Goal: Task Accomplishment & Management: Manage account settings

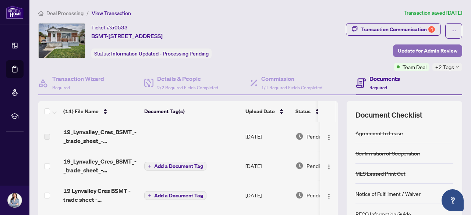
click at [438, 52] on span "Update for Admin Review" at bounding box center [428, 51] width 60 height 12
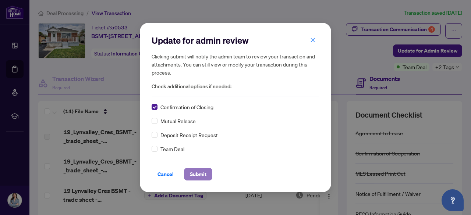
click at [203, 178] on span "Submit" at bounding box center [198, 175] width 17 height 12
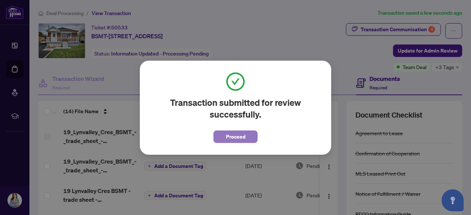
click at [245, 134] on button "Proceed" at bounding box center [235, 137] width 44 height 13
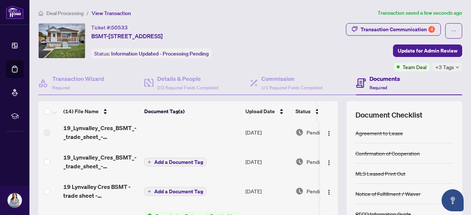
scroll to position [5, 0]
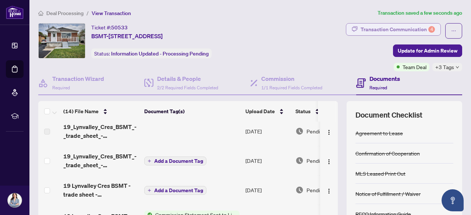
click at [406, 31] on div "Transaction Communication 4" at bounding box center [398, 30] width 74 height 12
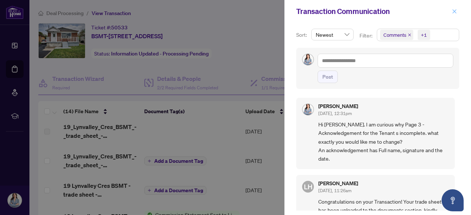
click at [456, 11] on icon "close" at bounding box center [454, 11] width 5 height 5
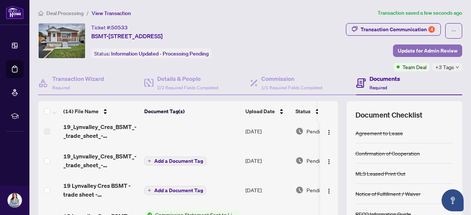
click at [423, 49] on span "Update for Admin Review" at bounding box center [428, 51] width 60 height 12
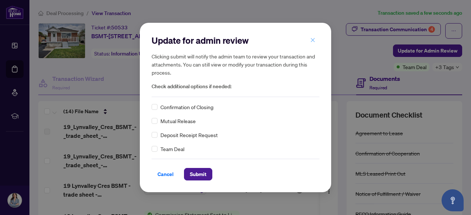
click at [315, 39] on icon "close" at bounding box center [312, 40] width 5 height 5
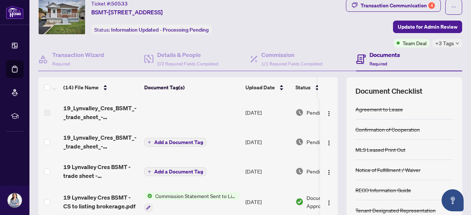
scroll to position [0, 0]
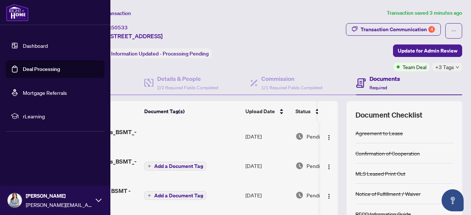
click at [23, 47] on link "Dashboard" at bounding box center [35, 45] width 25 height 7
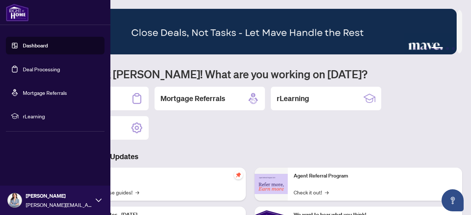
click at [40, 71] on link "Deal Processing" at bounding box center [41, 69] width 37 height 7
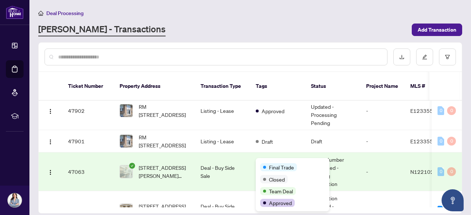
scroll to position [201, 0]
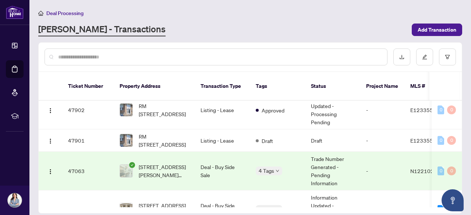
click at [130, 60] on input "text" at bounding box center [219, 57] width 323 height 8
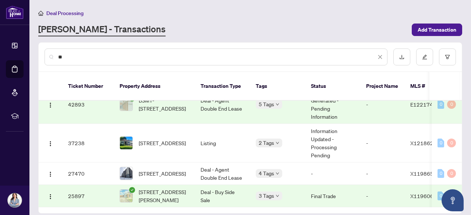
scroll to position [0, 0]
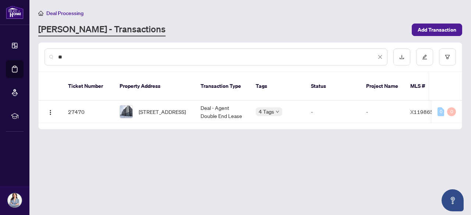
type input "*"
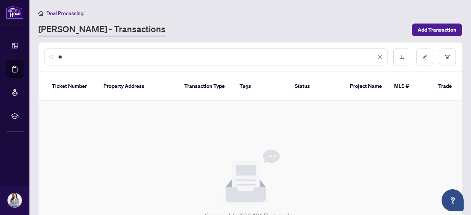
type input "*"
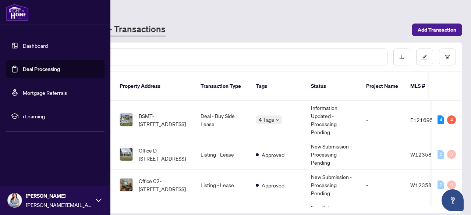
click at [14, 200] on img at bounding box center [15, 201] width 14 height 14
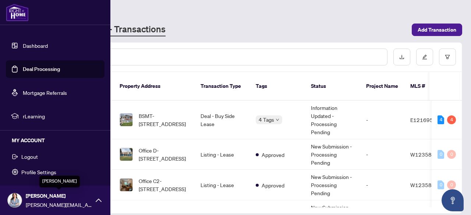
click at [79, 199] on span "[PERSON_NAME]" at bounding box center [59, 196] width 66 height 8
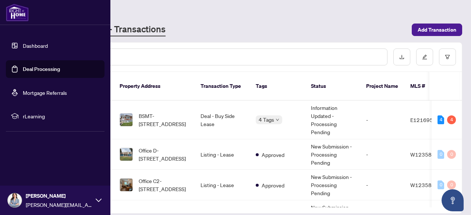
click at [102, 202] on div "[PERSON_NAME] [PERSON_NAME][EMAIL_ADDRESS][DOMAIN_NAME]" at bounding box center [55, 200] width 110 height 29
click at [33, 158] on span "Logout" at bounding box center [29, 157] width 17 height 12
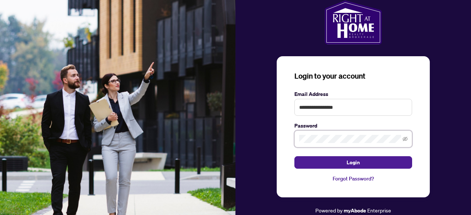
click at [276, 137] on div "**********" at bounding box center [354, 107] width 236 height 215
click at [364, 106] on input "**********" at bounding box center [353, 107] width 118 height 17
type input "*"
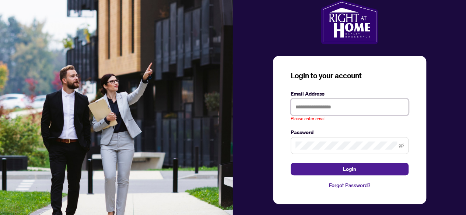
paste input "**********"
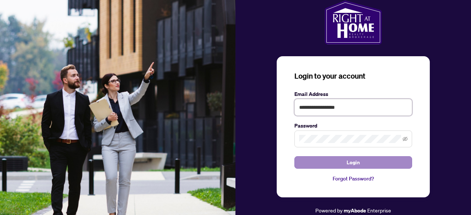
type input "**********"
click at [368, 162] on button "Login" at bounding box center [353, 162] width 118 height 13
